Goal: Find specific page/section: Locate a particular part of the current website

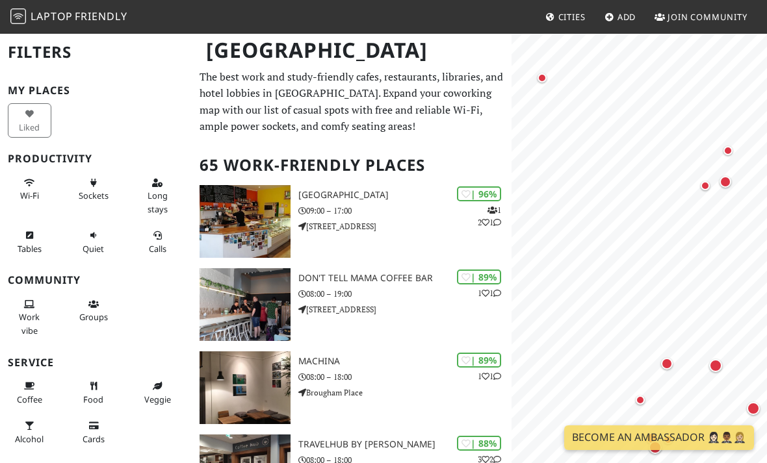
click at [669, 363] on div "Map marker" at bounding box center [667, 364] width 12 height 12
click at [717, 366] on div "Map marker" at bounding box center [715, 365] width 13 height 13
click at [706, 184] on div "Map marker" at bounding box center [704, 185] width 9 height 9
click at [724, 183] on div "Map marker" at bounding box center [725, 182] width 12 height 12
click at [726, 151] on div "Map marker" at bounding box center [727, 150] width 9 height 9
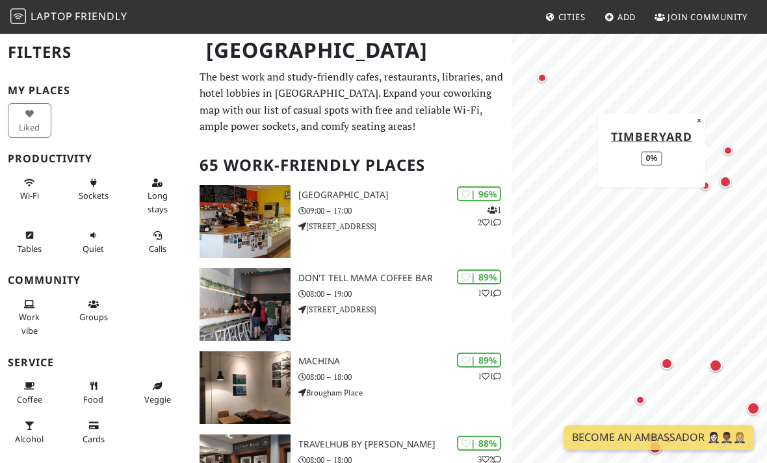
click at [546, 80] on div "Map marker" at bounding box center [542, 78] width 26 height 26
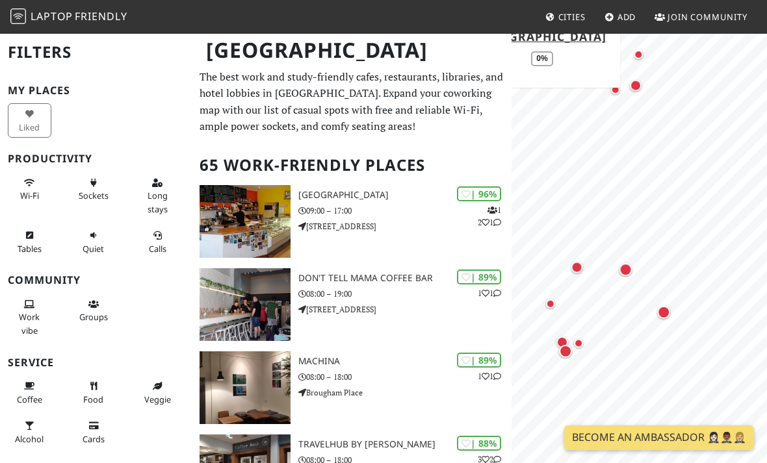
click at [501, 0] on html "Laptop Friendly Cities Add Join Community [GEOGRAPHIC_DATA] Filters My Places L…" at bounding box center [383, 231] width 767 height 463
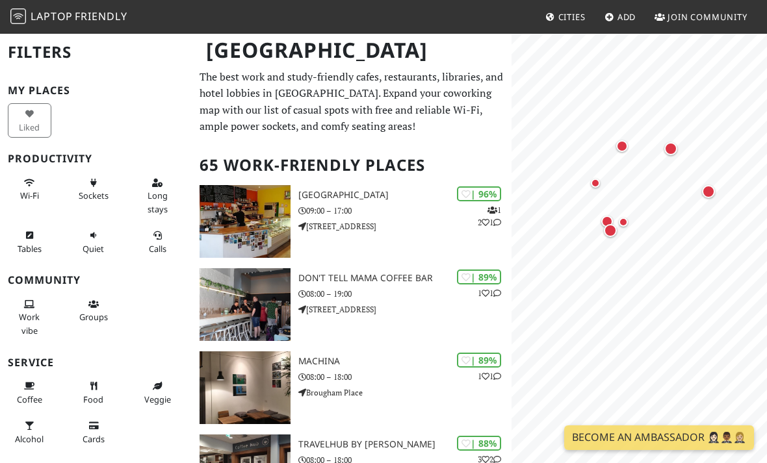
click at [608, 238] on div "Map marker" at bounding box center [610, 231] width 26 height 26
click at [606, 218] on div "Map marker" at bounding box center [610, 231] width 26 height 26
click at [608, 220] on div "Map marker" at bounding box center [610, 231] width 26 height 26
click at [680, 129] on button "×" at bounding box center [682, 127] width 12 height 14
click at [607, 219] on div "Map marker" at bounding box center [610, 231] width 26 height 26
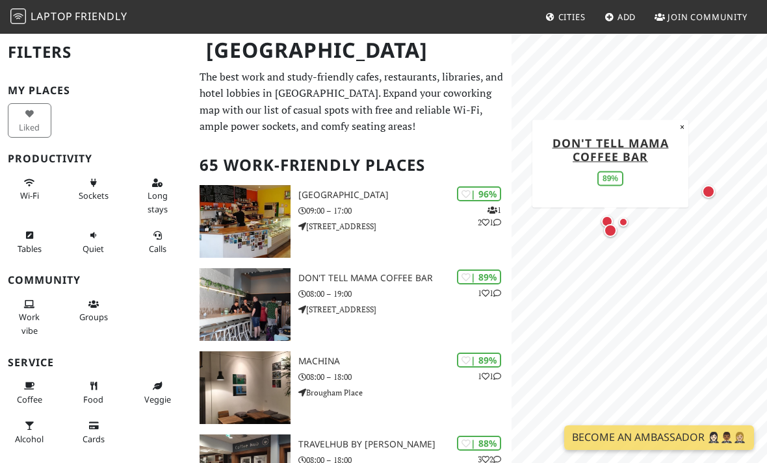
click at [624, 222] on div "Map marker" at bounding box center [623, 222] width 9 height 9
click at [707, 188] on div "Map marker" at bounding box center [708, 191] width 13 height 13
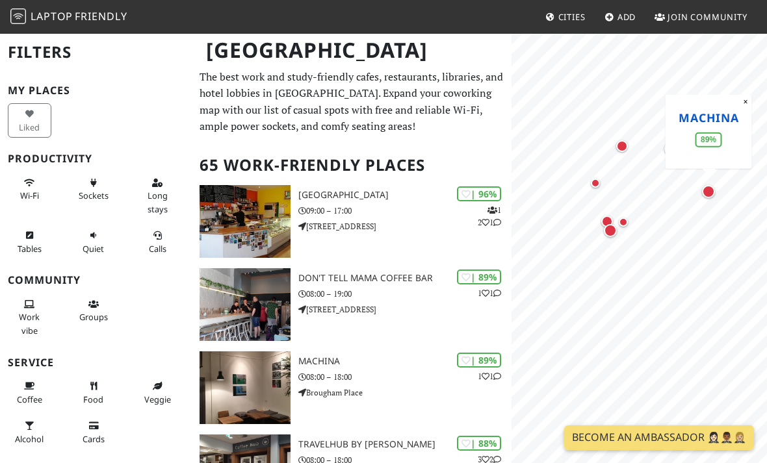
click at [700, 114] on link "Machina" at bounding box center [708, 117] width 60 height 16
